Goal: Transaction & Acquisition: Purchase product/service

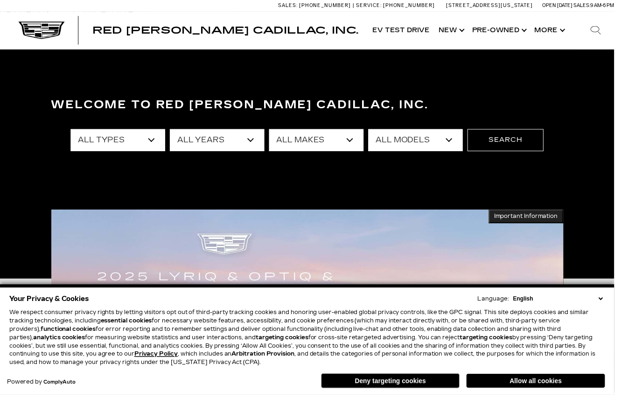
click at [518, 39] on link "Show Pre-Owned" at bounding box center [504, 30] width 63 height 37
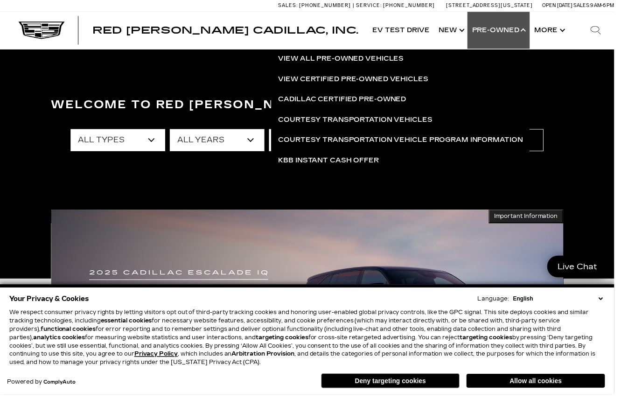
click at [402, 64] on link "View All Pre-Owned Vehicles" at bounding box center [404, 59] width 261 height 21
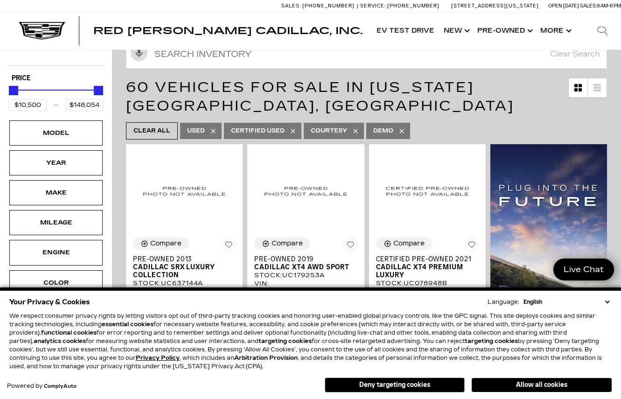
scroll to position [90, 0]
click at [40, 134] on div "Model" at bounding box center [56, 132] width 47 height 10
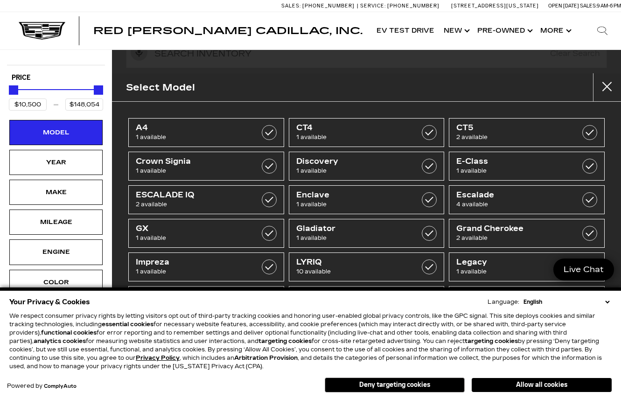
click at [596, 203] on label at bounding box center [589, 199] width 15 height 15
type input "$32,000"
type input "$97,500"
checkbox input "true"
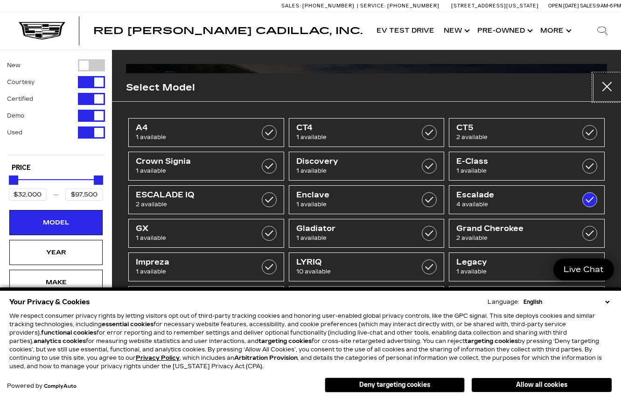
click at [602, 97] on button "Close" at bounding box center [607, 87] width 28 height 28
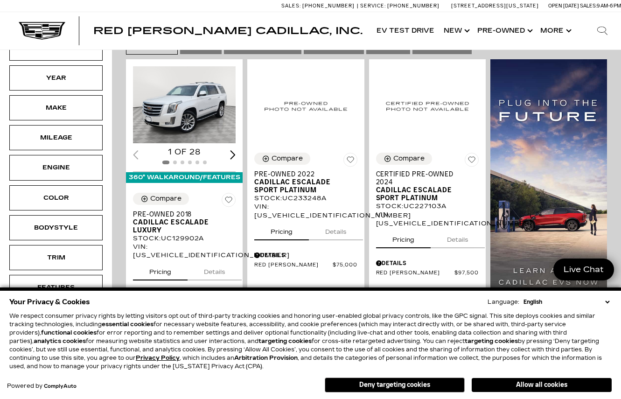
scroll to position [174, 0]
click at [423, 195] on span "Cadillac Escalade Sport Platinum" at bounding box center [424, 195] width 96 height 16
